Goal: Communication & Community: Ask a question

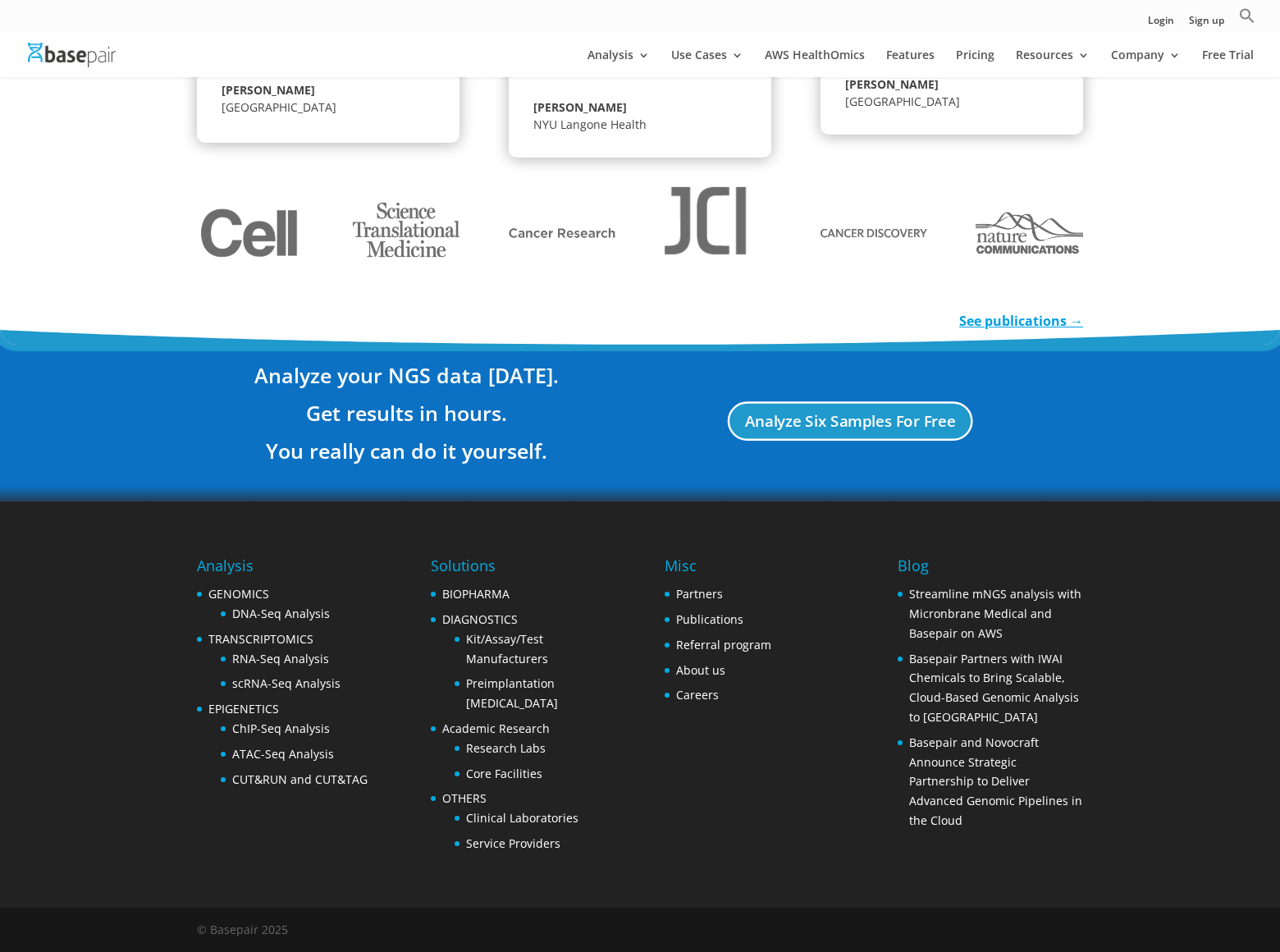
scroll to position [2835, 0]
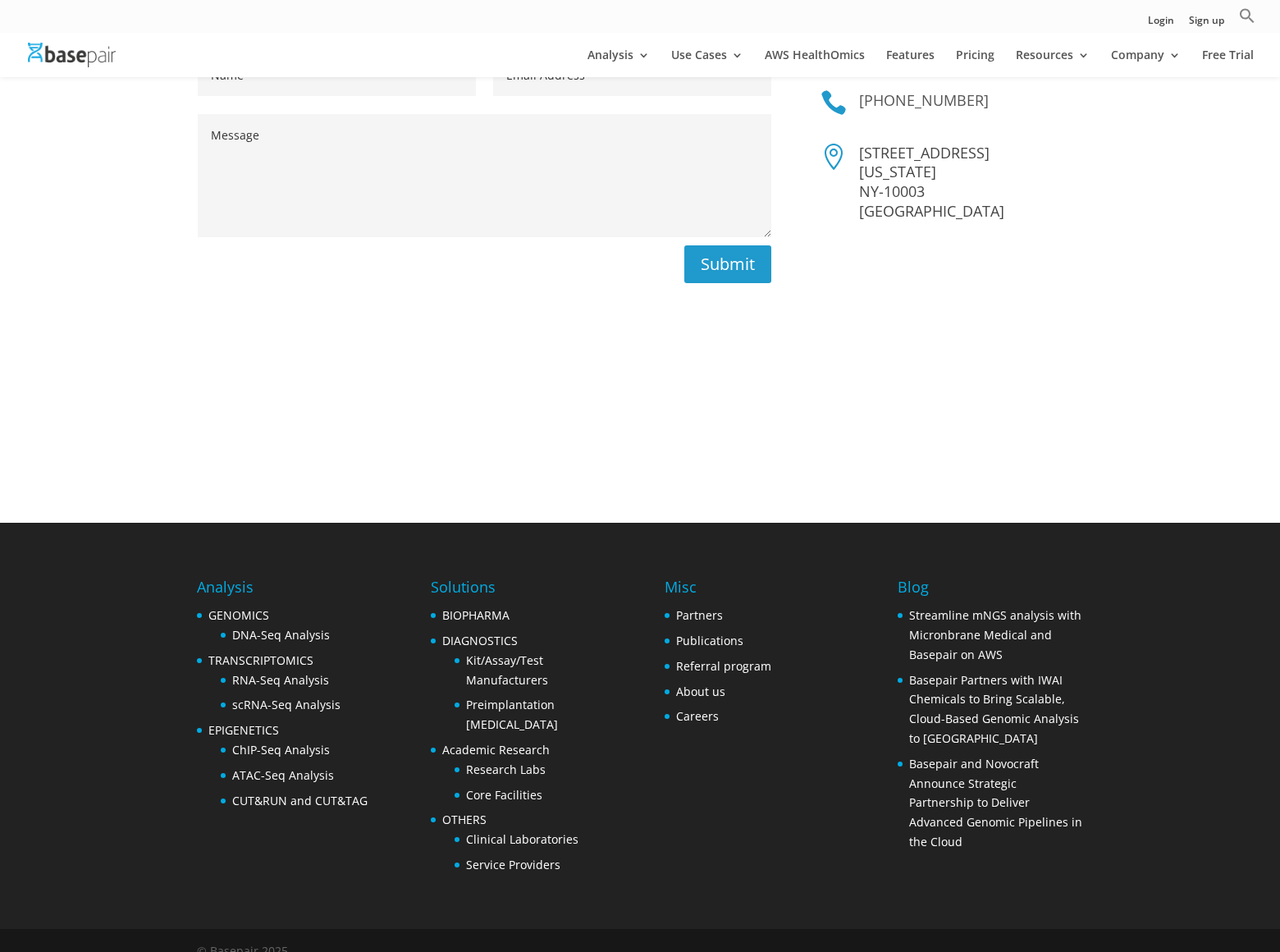
scroll to position [95, 0]
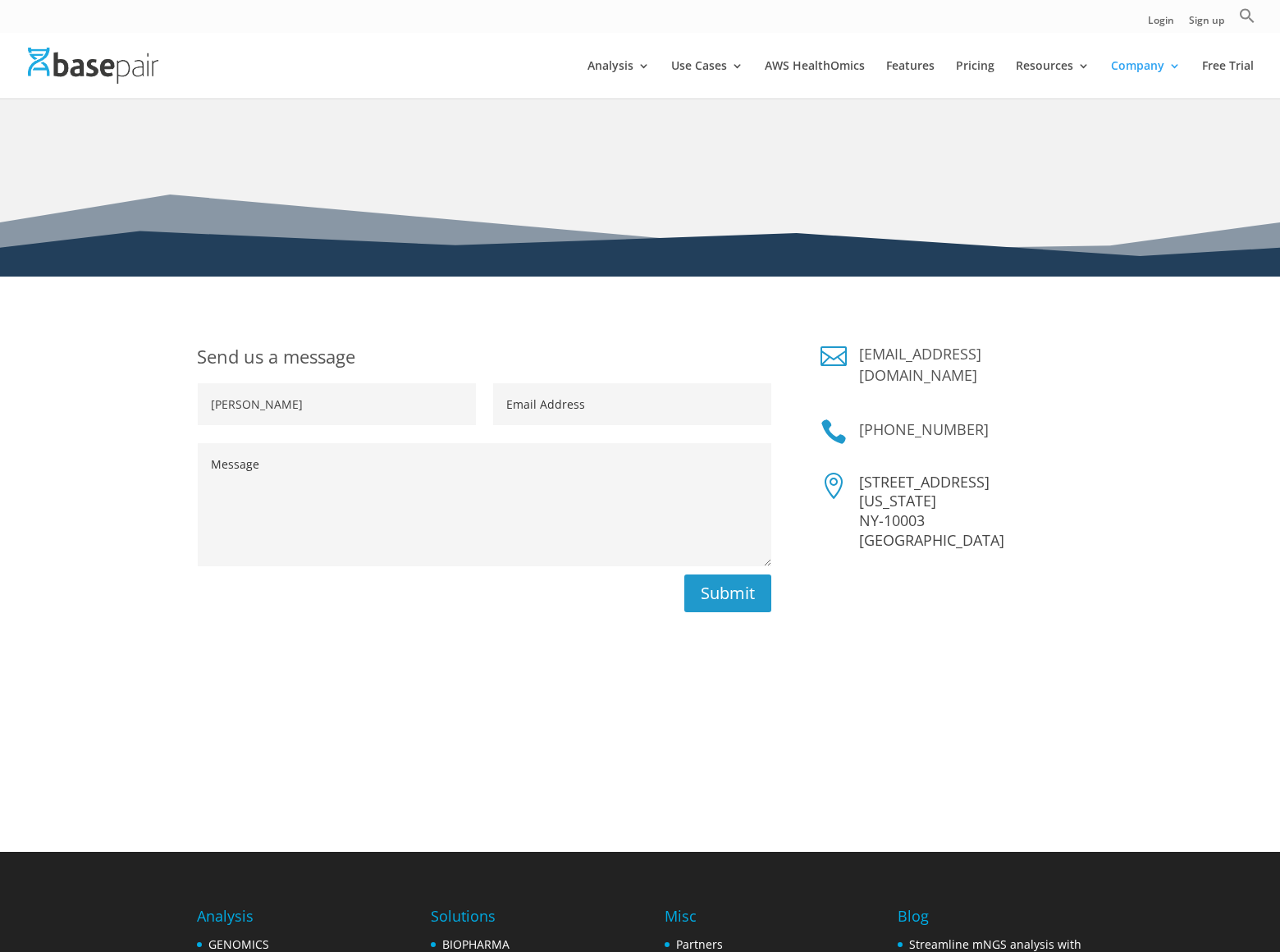
type input "[PERSON_NAME]"
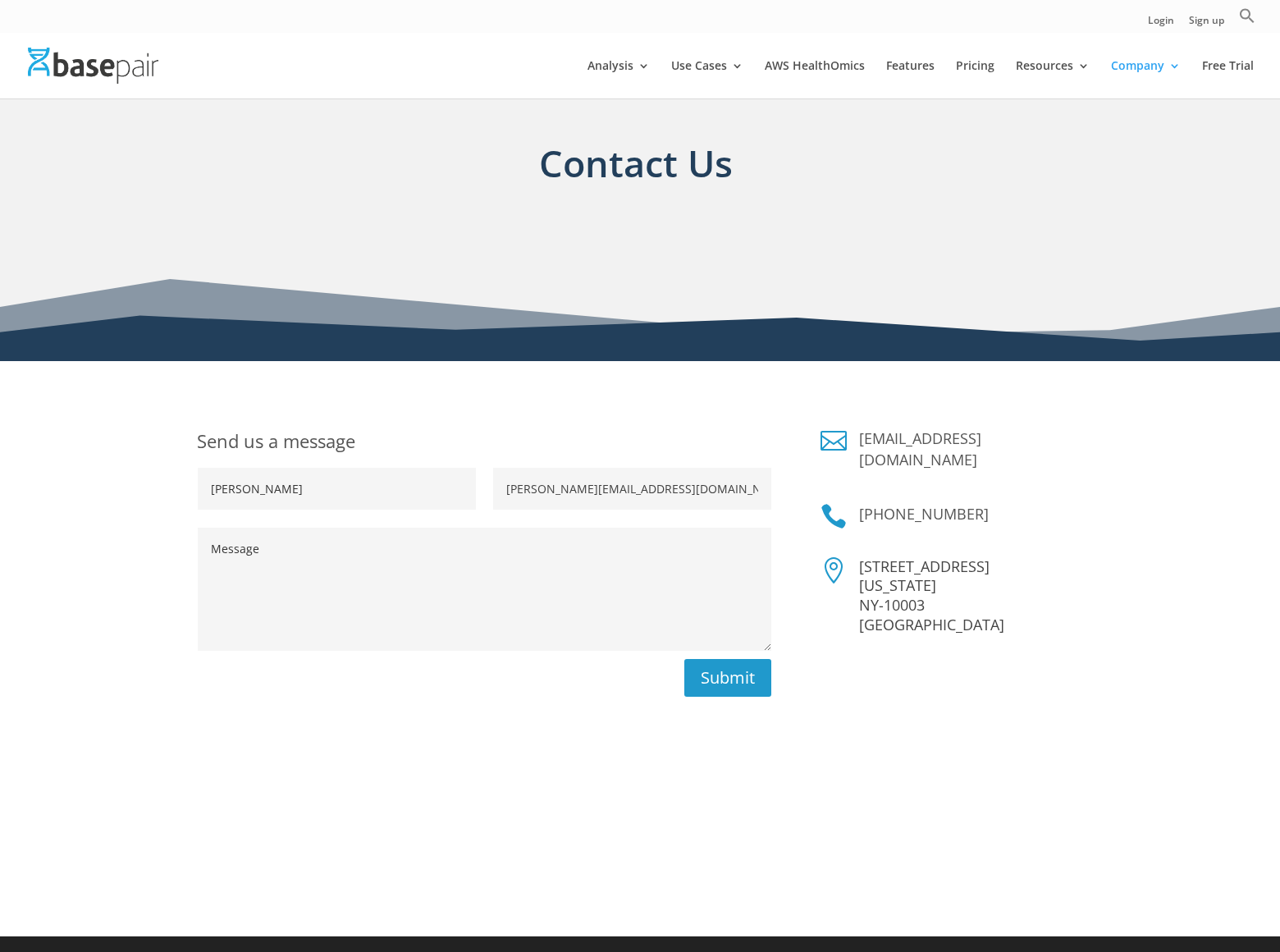
type input "gary_miller@dominatingkeywords.com"
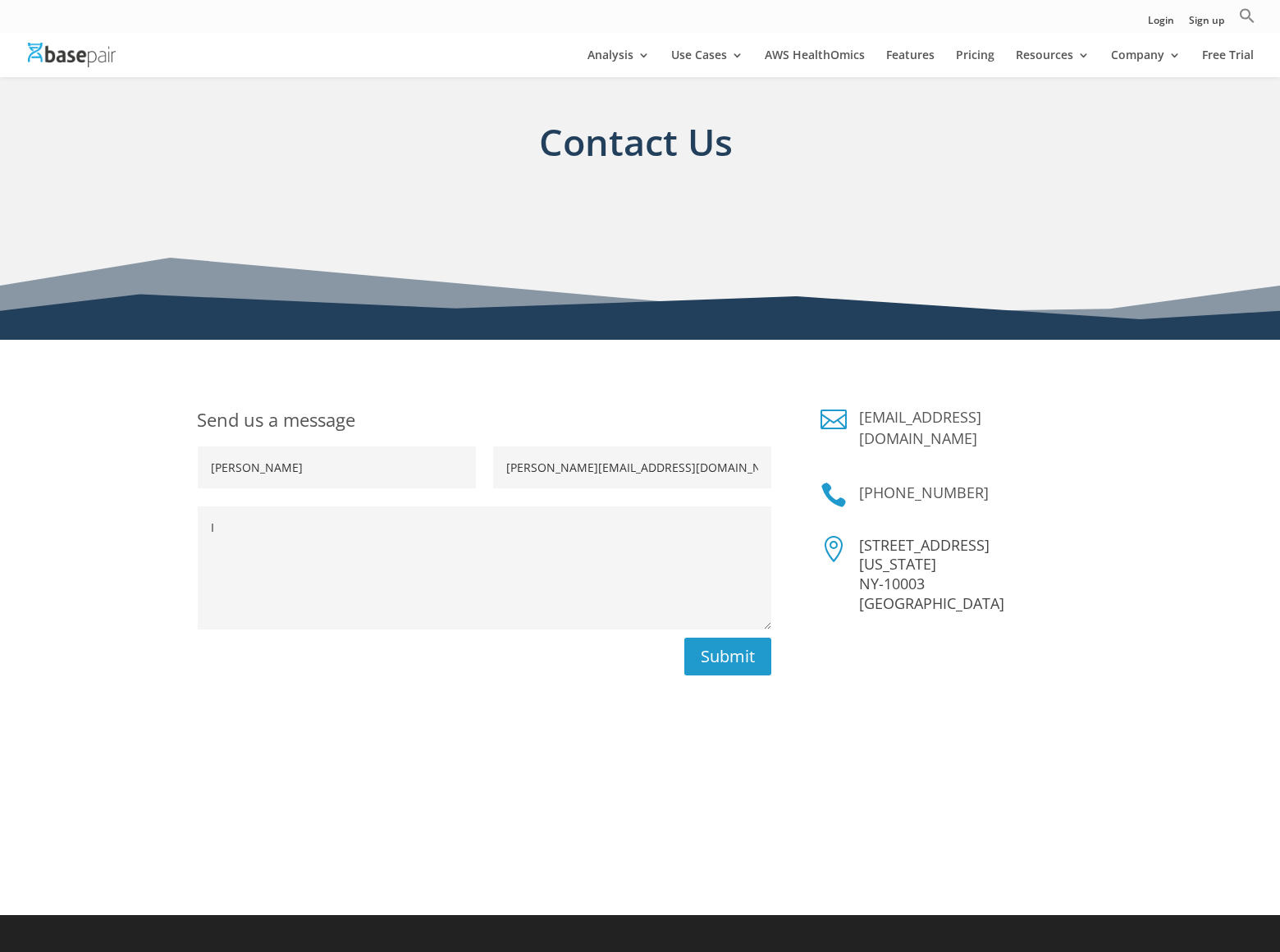
scroll to position [123, 0]
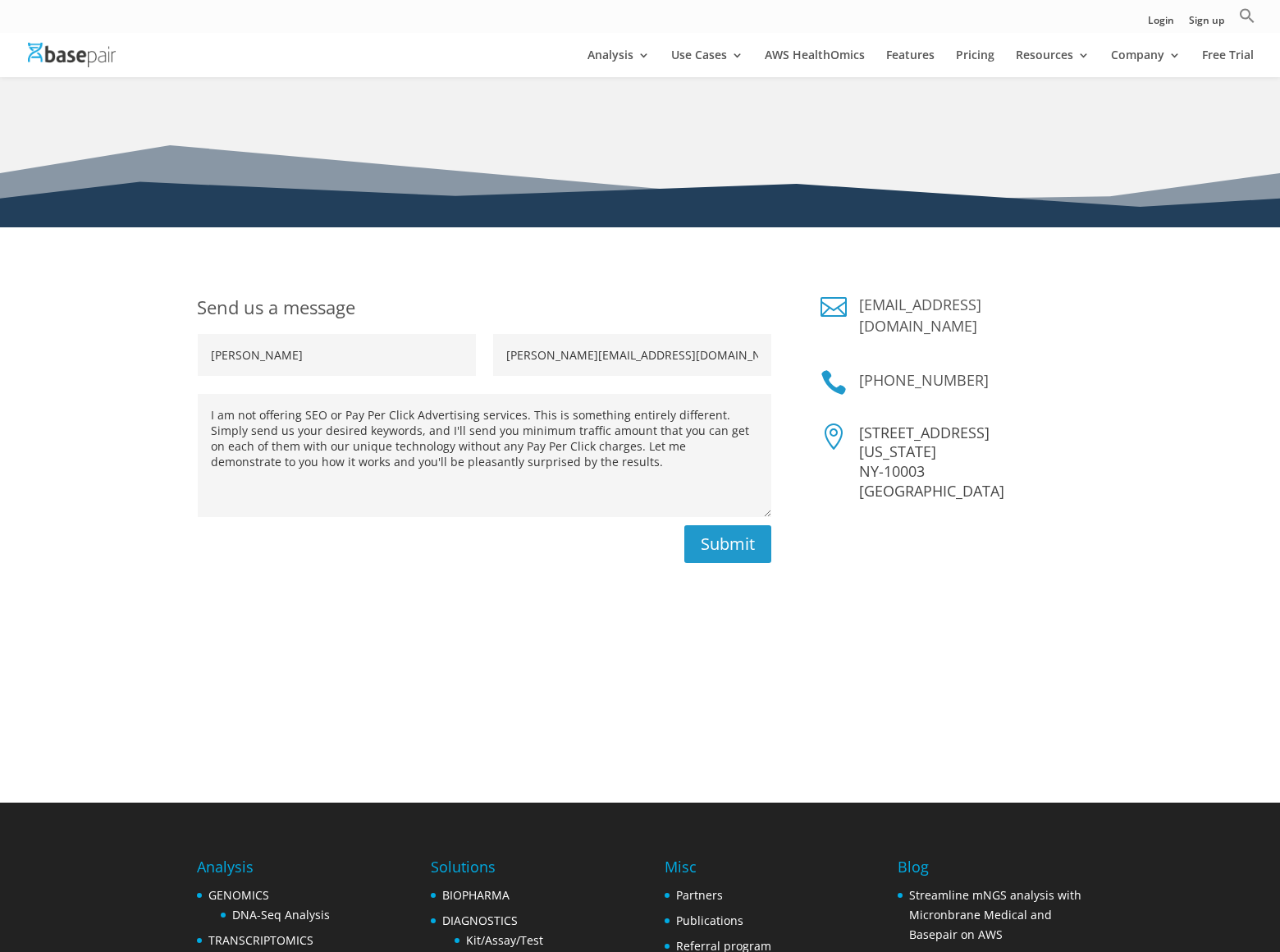
type textarea "I am not offering SEO or Pay Per Click Advertising services. This is something …"
click at [728, 544] on button "Submit" at bounding box center [728, 544] width 87 height 38
